Goal: Find specific page/section: Find specific page/section

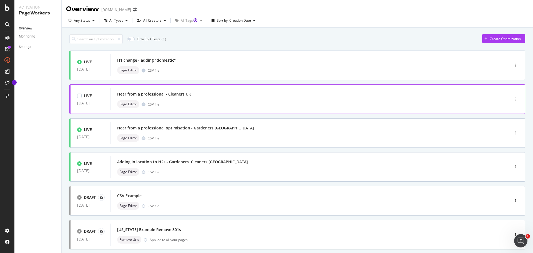
click at [237, 96] on div "Hear from a professional - Cleaners UK" at bounding box center [301, 94] width 369 height 8
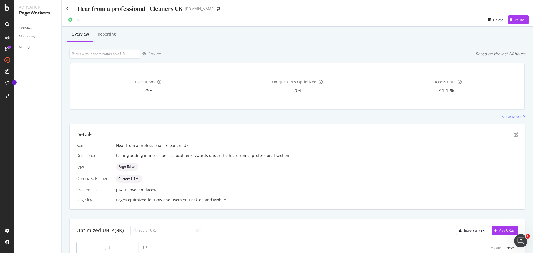
click at [66, 6] on div "Hear from a professional - Cleaners UK" at bounding box center [124, 8] width 116 height 9
click at [67, 7] on icon at bounding box center [67, 9] width 2 height 4
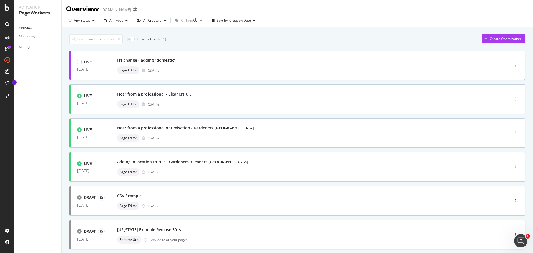
click at [215, 59] on div "H1 change - adding "domestic"" at bounding box center [301, 60] width 369 height 8
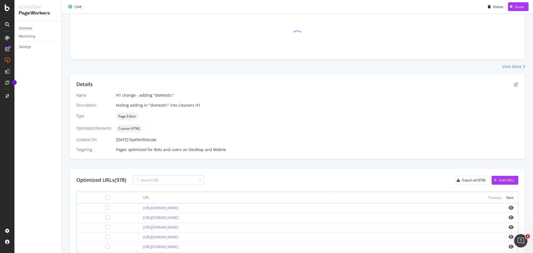
scroll to position [139, 0]
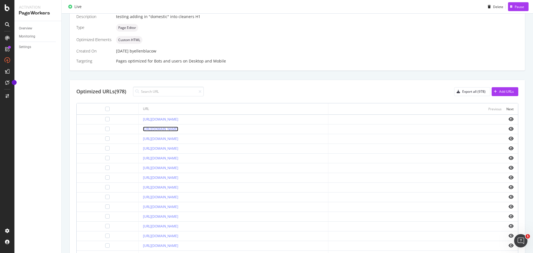
click at [178, 128] on link "[URL][DOMAIN_NAME]" at bounding box center [160, 128] width 35 height 5
